Goal: Check status

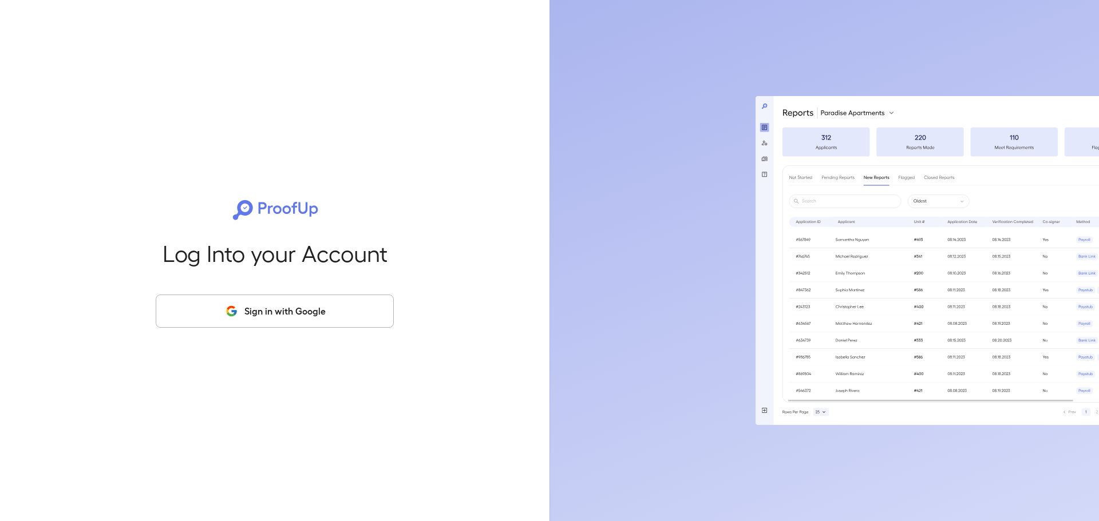
click at [323, 310] on button "Sign in with Google" at bounding box center [275, 311] width 238 height 33
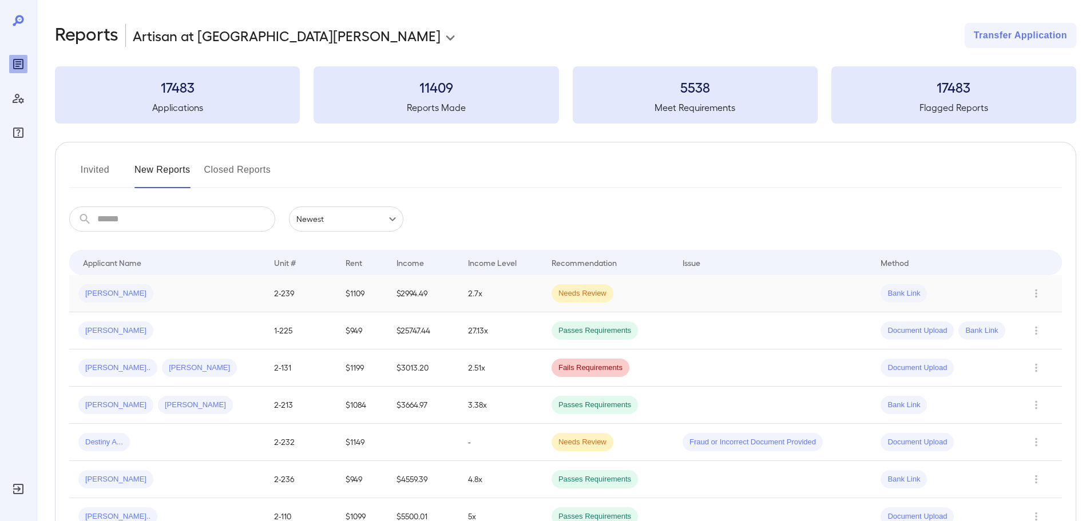
click at [464, 291] on td "2.7x" at bounding box center [501, 293] width 84 height 37
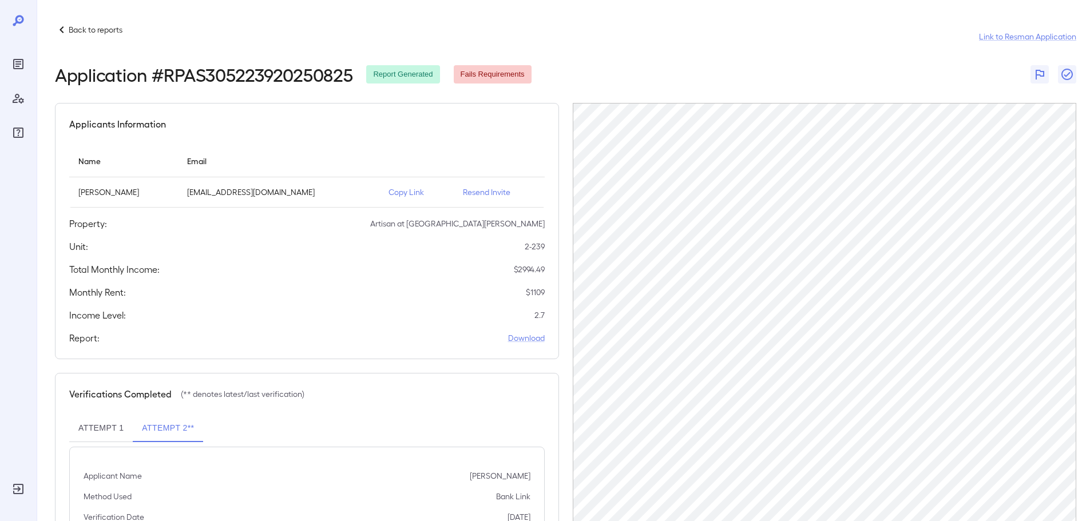
click at [395, 326] on div "Applicants Information Name Email [PERSON_NAME] [EMAIL_ADDRESS][DOMAIN_NAME] Co…" at bounding box center [307, 231] width 504 height 256
